Goal: Transaction & Acquisition: Purchase product/service

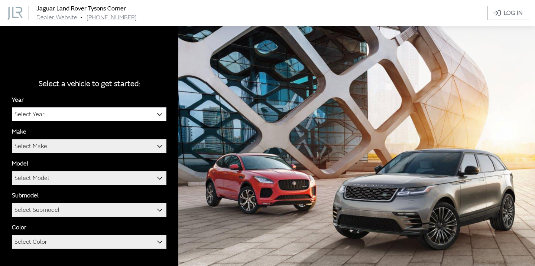
click at [157, 110] on b at bounding box center [157, 110] width 0 height 0
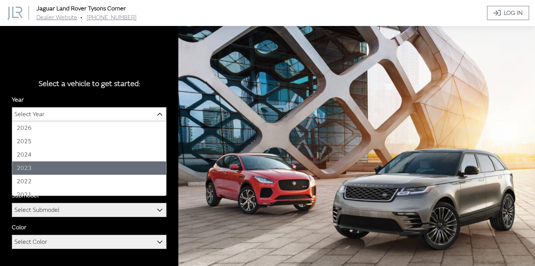
select select "41"
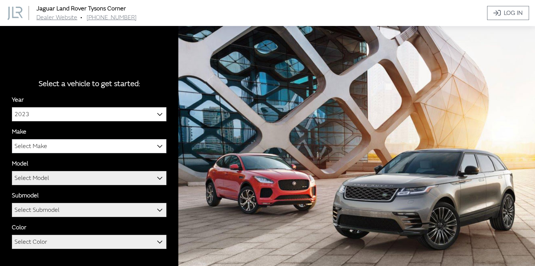
click at [157, 142] on b at bounding box center [157, 142] width 0 height 0
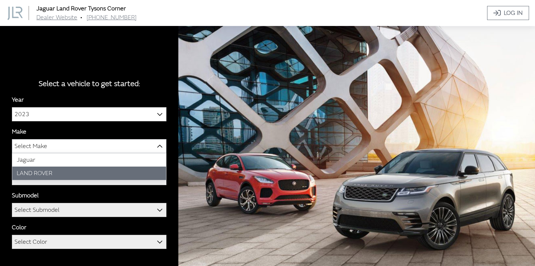
select select "39"
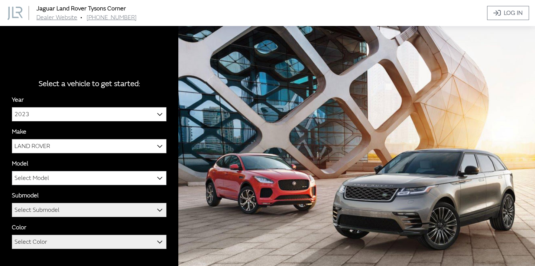
click at [157, 174] on b at bounding box center [157, 174] width 0 height 0
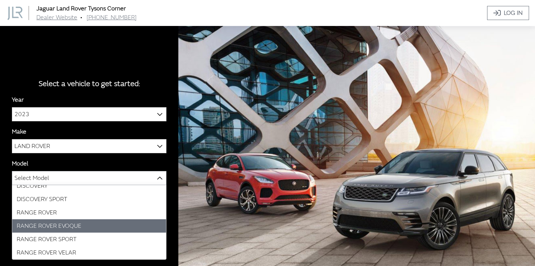
scroll to position [19, 0]
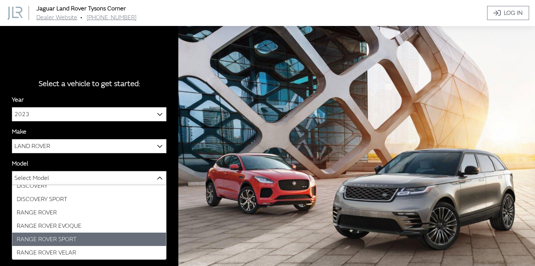
select select "825"
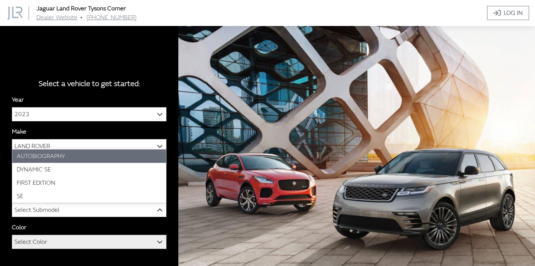
click at [164, 211] on span at bounding box center [159, 210] width 13 height 13
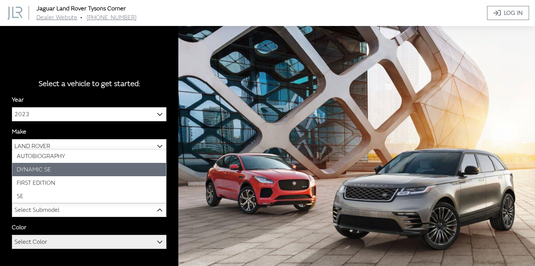
select select "4046"
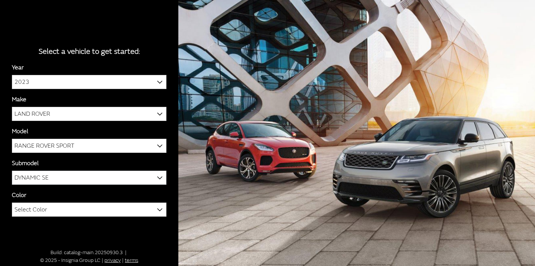
scroll to position [32, 0]
click at [157, 206] on b at bounding box center [157, 206] width 0 height 0
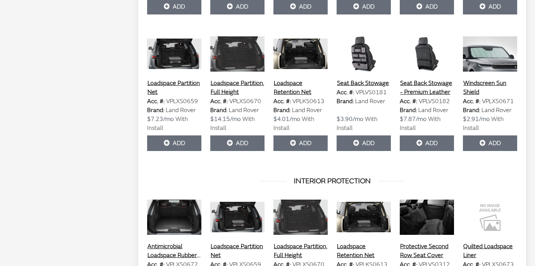
scroll to position [1148, 0]
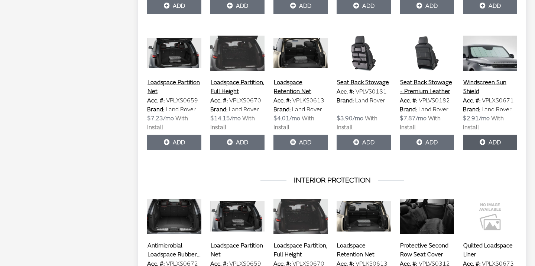
click at [483, 150] on button "Add" at bounding box center [490, 143] width 54 height 16
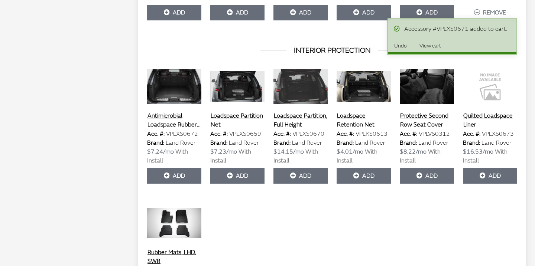
scroll to position [1279, 0]
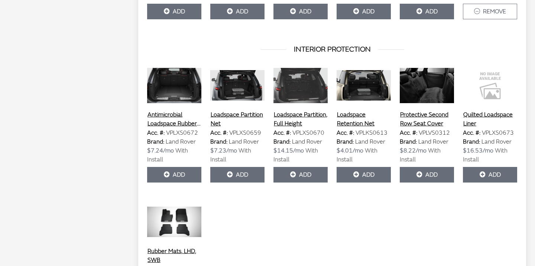
click at [417, 129] on button "Protective Second Row Seat Cover" at bounding box center [427, 119] width 54 height 19
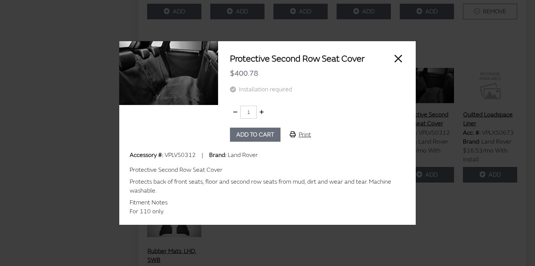
click at [402, 53] on button "Close" at bounding box center [398, 58] width 11 height 11
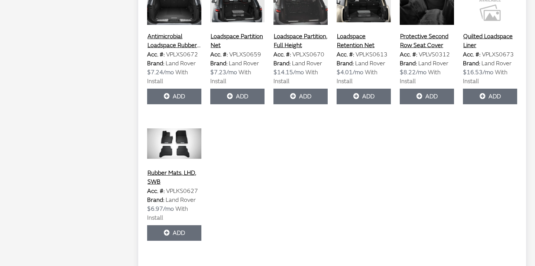
scroll to position [1369, 0]
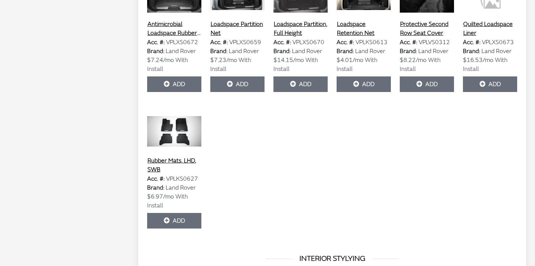
click at [468, 38] on button "Quilted Loadspace Liner" at bounding box center [490, 28] width 54 height 19
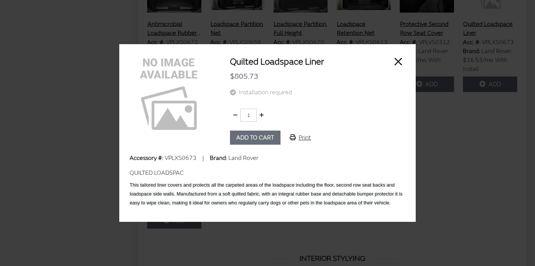
click at [403, 60] on button "Close" at bounding box center [398, 61] width 11 height 11
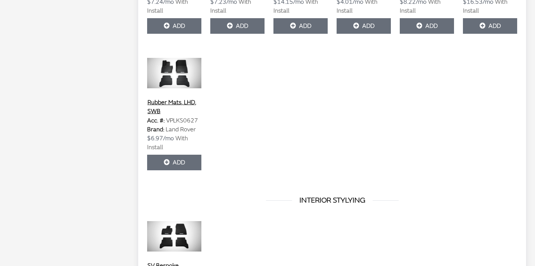
scroll to position [1427, 0]
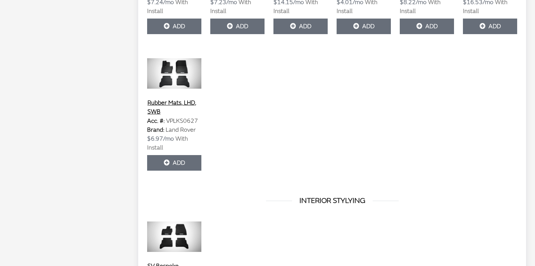
click at [160, 92] on img at bounding box center [174, 73] width 54 height 37
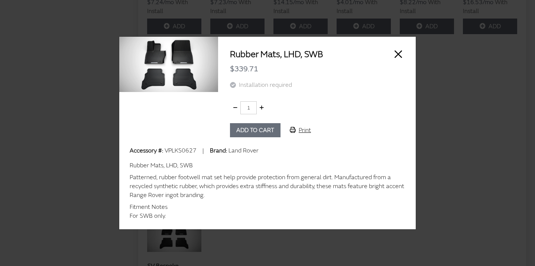
click at [397, 53] on button "Close" at bounding box center [398, 54] width 11 height 11
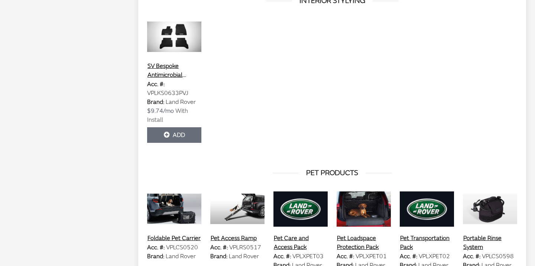
scroll to position [1636, 0]
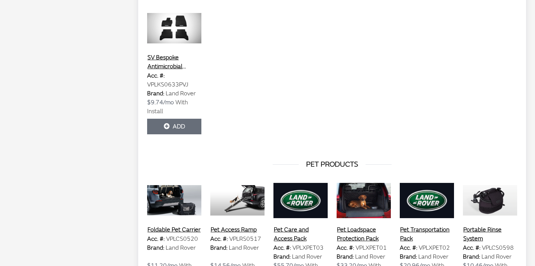
click at [172, 47] on img at bounding box center [174, 28] width 54 height 37
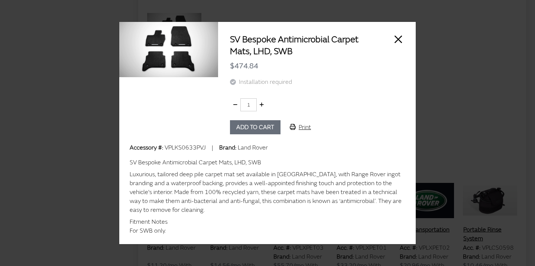
click at [398, 40] on button "Close" at bounding box center [398, 39] width 11 height 11
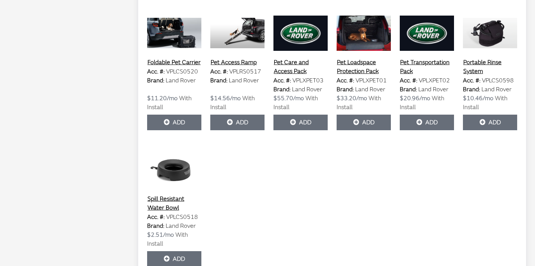
scroll to position [1804, 0]
click at [346, 76] on button "Pet Loadspace Protection Pack" at bounding box center [364, 67] width 54 height 19
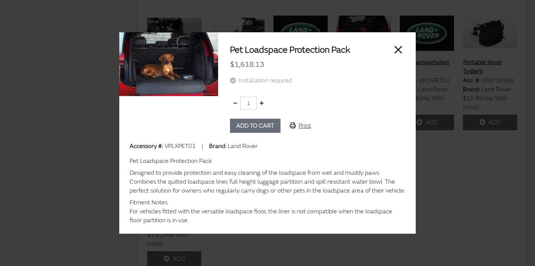
click at [400, 49] on button "Close" at bounding box center [398, 49] width 11 height 11
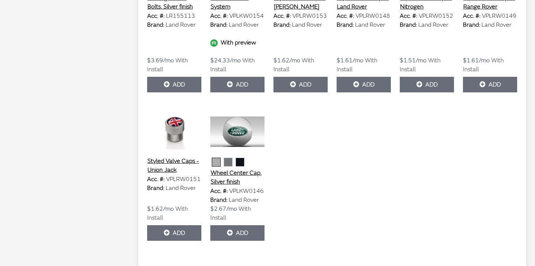
scroll to position [2652, 0]
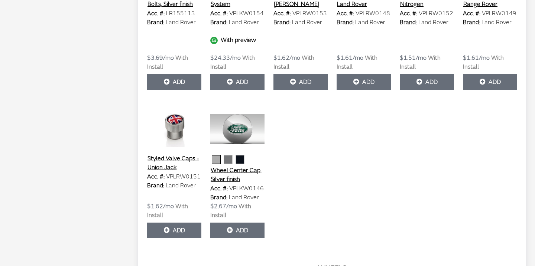
click at [365, 9] on button "Styled Valve Caps - Land Rover" at bounding box center [364, -1] width 54 height 19
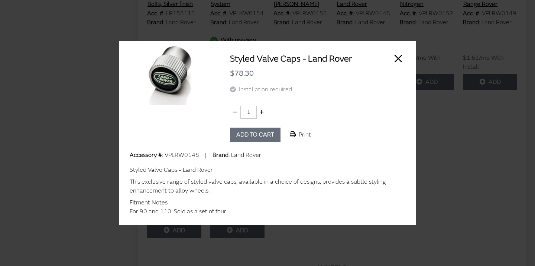
click at [398, 56] on button "Close" at bounding box center [398, 58] width 11 height 11
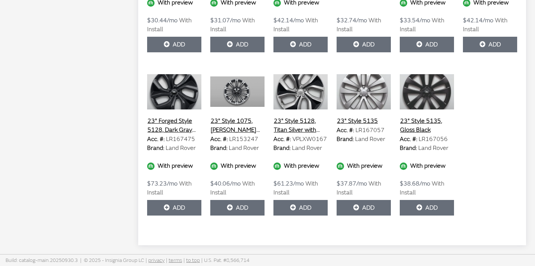
scroll to position [3271, 0]
click at [423, 110] on img at bounding box center [427, 91] width 54 height 37
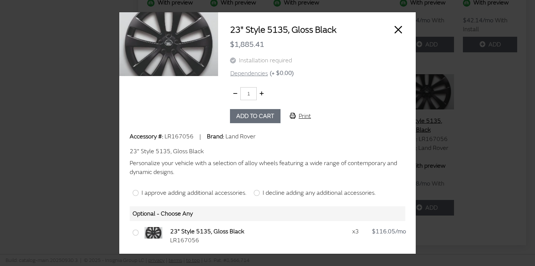
click at [400, 29] on button "Close" at bounding box center [398, 29] width 11 height 11
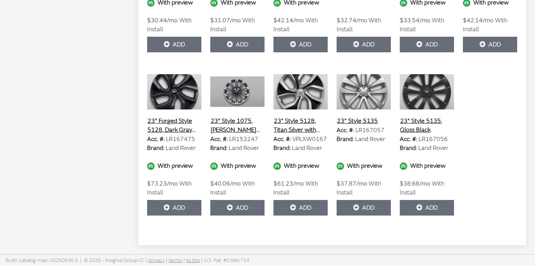
scroll to position [3305, 0]
click at [178, 87] on img at bounding box center [174, 91] width 54 height 37
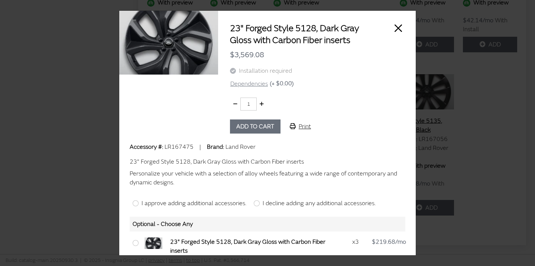
click at [399, 29] on button "Close" at bounding box center [398, 28] width 11 height 11
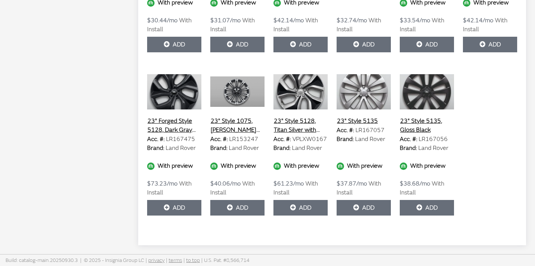
click at [293, 84] on img at bounding box center [300, 91] width 54 height 37
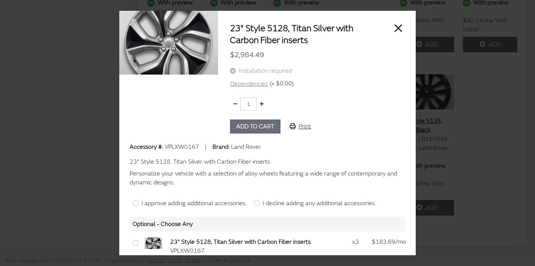
click at [397, 30] on button "Close" at bounding box center [398, 28] width 11 height 11
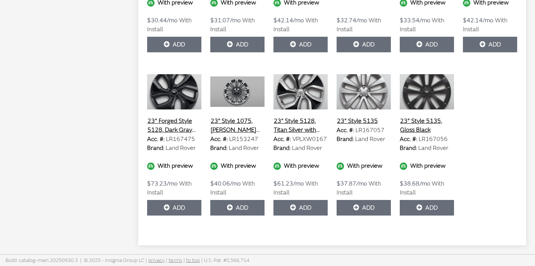
click at [232, 87] on img at bounding box center [237, 91] width 54 height 37
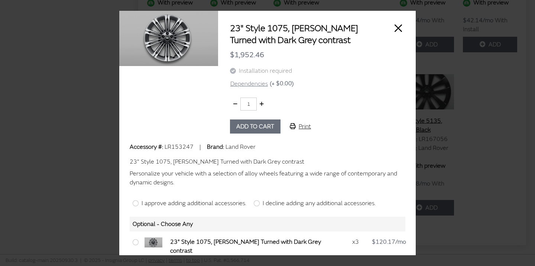
click at [400, 28] on button "Close" at bounding box center [398, 28] width 11 height 11
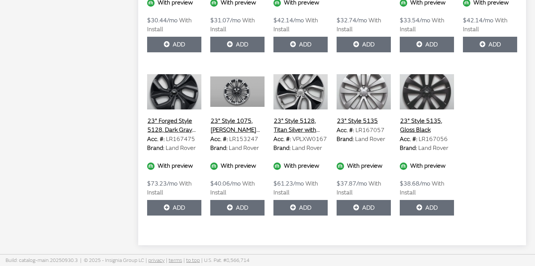
click at [430, 95] on img at bounding box center [427, 91] width 54 height 37
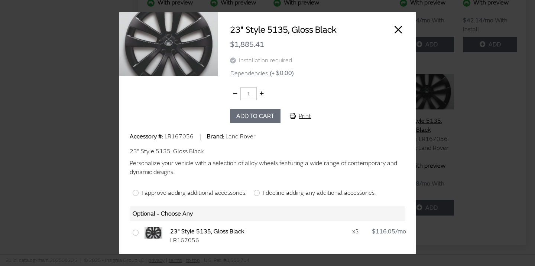
click at [399, 28] on button "Close" at bounding box center [398, 29] width 11 height 11
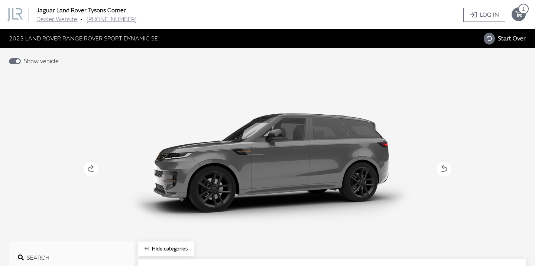
scroll to position [0, 0]
click at [519, 12] on span "1" at bounding box center [523, 9] width 10 height 10
